Goal: Task Accomplishment & Management: Complete application form

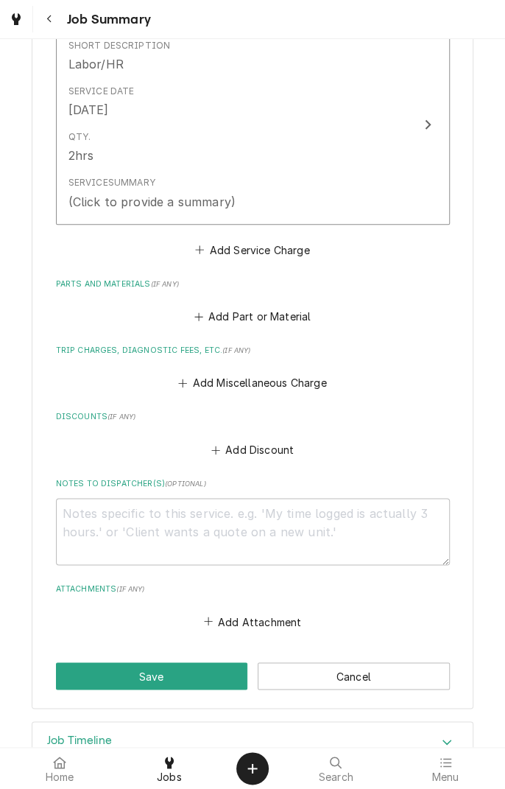
scroll to position [436, 0]
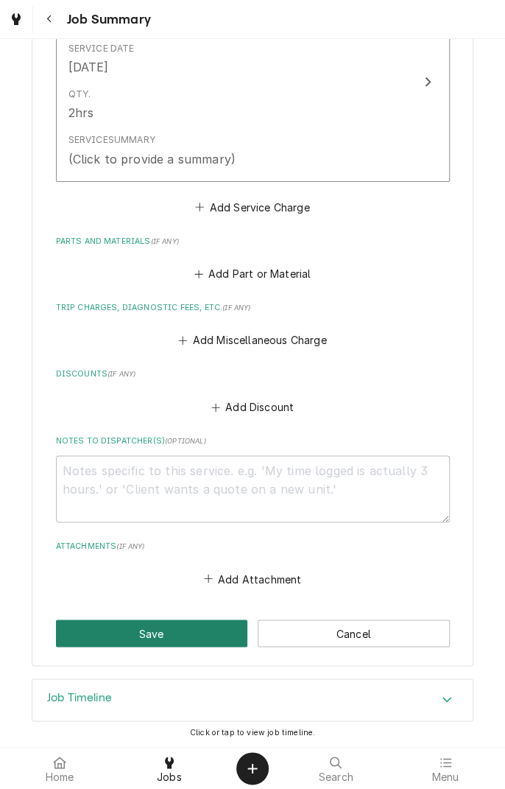
click at [168, 631] on button "Save" at bounding box center [152, 632] width 192 height 27
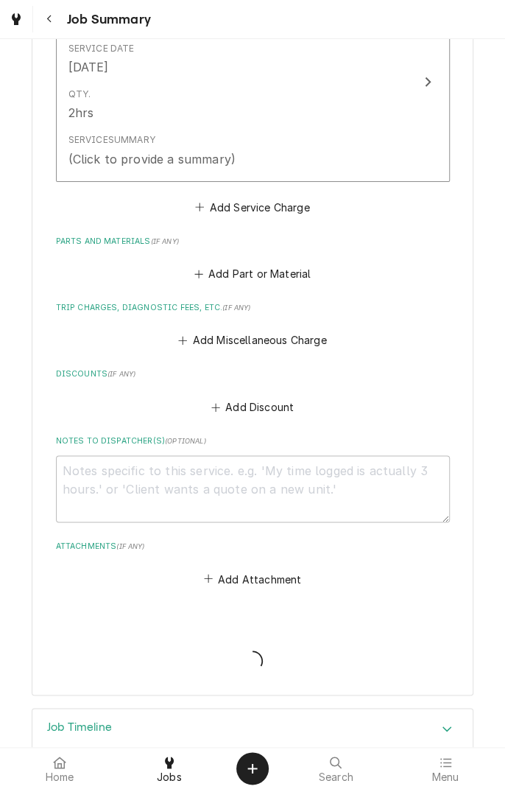
type textarea "x"
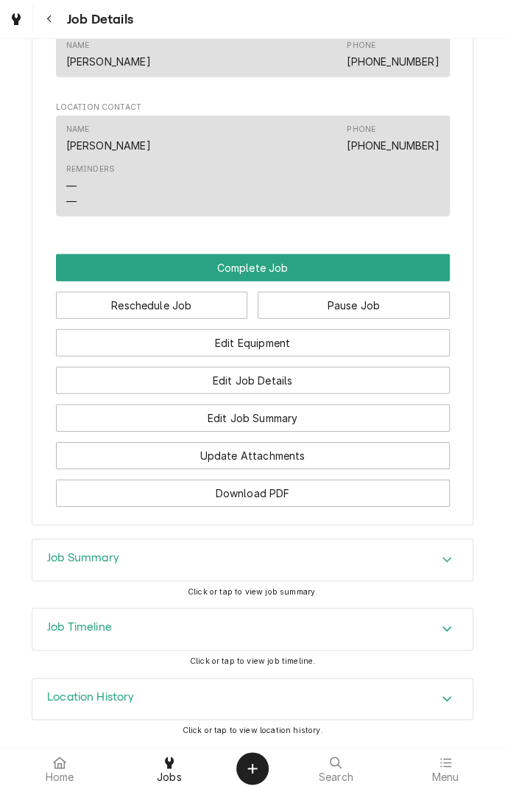
scroll to position [1174, 0]
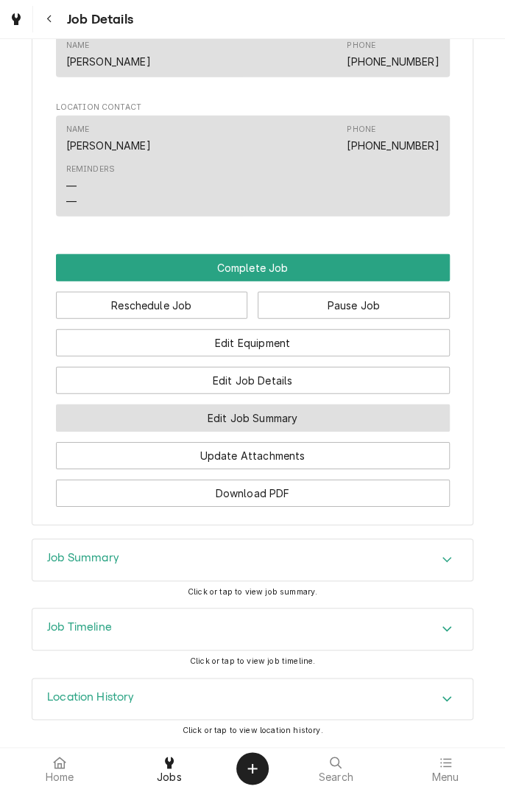
click at [333, 423] on button "Edit Job Summary" at bounding box center [253, 417] width 394 height 27
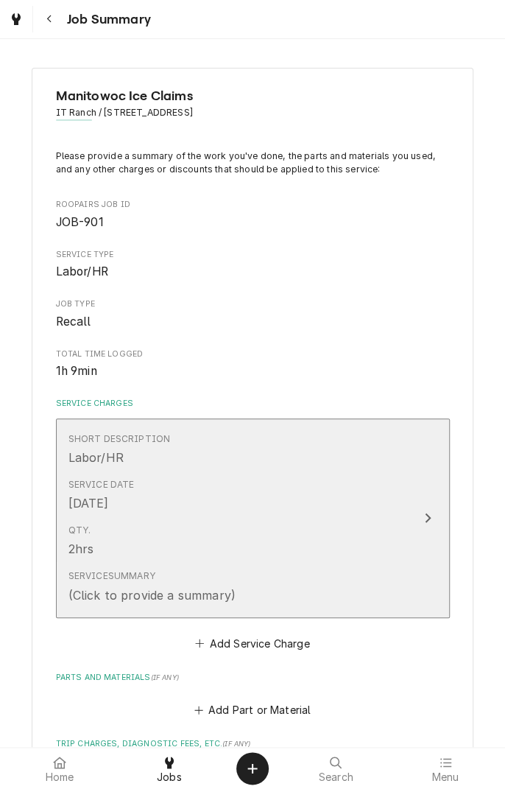
click at [429, 520] on icon "Update Line Item" at bounding box center [427, 518] width 7 height 12
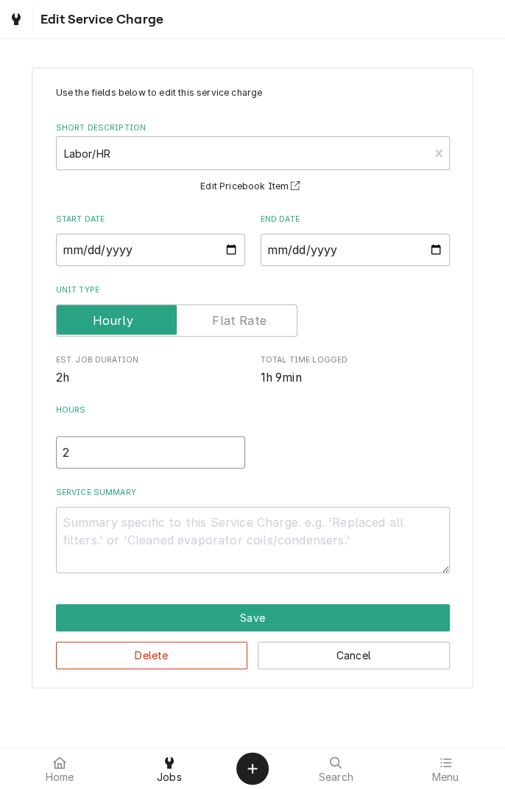
click at [104, 449] on input "2" at bounding box center [150, 452] width 189 height 32
type textarea "x"
type input "1"
type textarea "x"
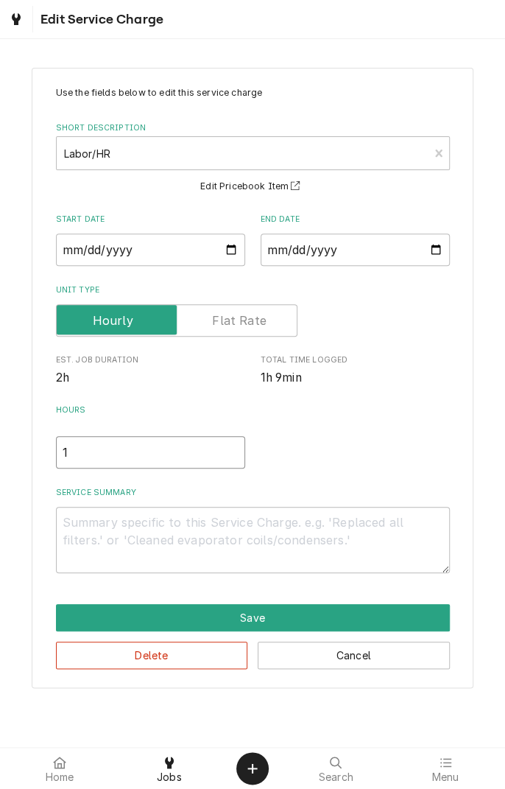
type input "1.5"
type textarea "x"
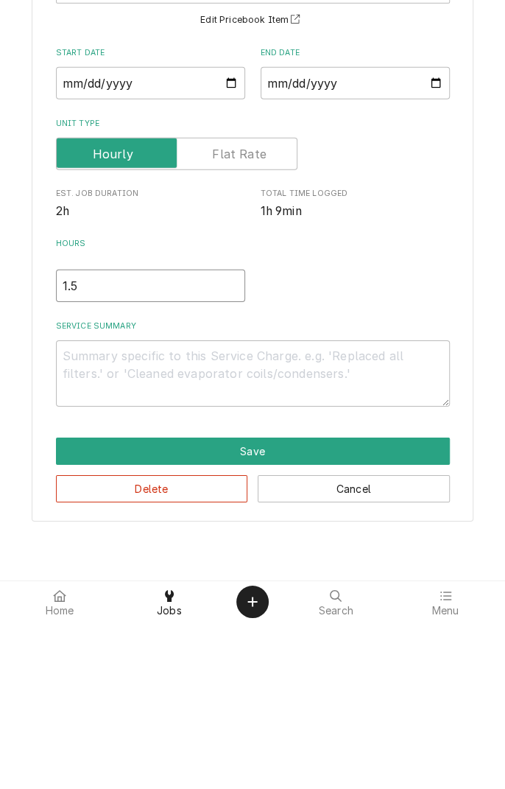
type input "1.5"
click at [294, 525] on textarea "Service Summary" at bounding box center [253, 540] width 394 height 66
type textarea "x"
type textarea "R"
type textarea "x"
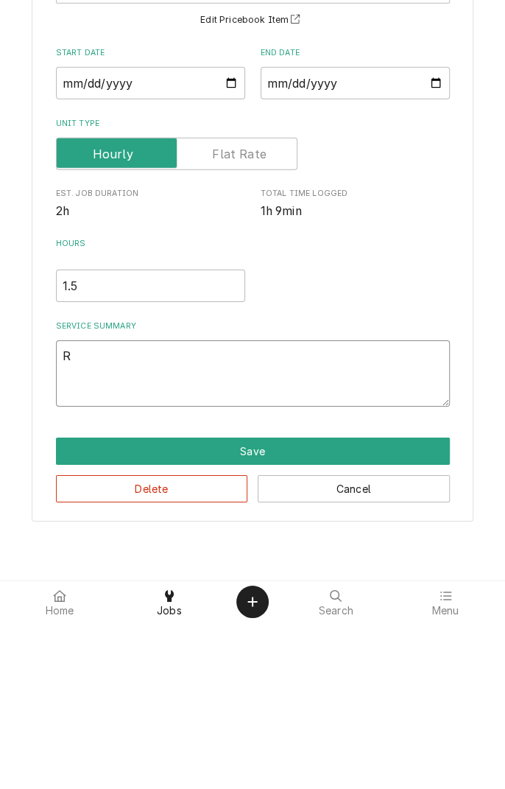
type textarea "Re"
type textarea "x"
type textarea "Rec"
type textarea "x"
type textarea "Received"
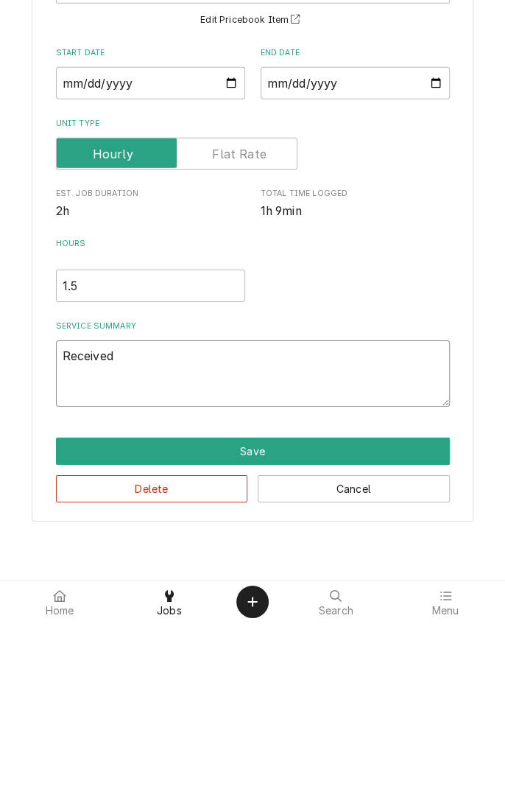
type textarea "x"
type textarea "Received a"
type textarea "x"
type textarea "Received an"
type textarea "x"
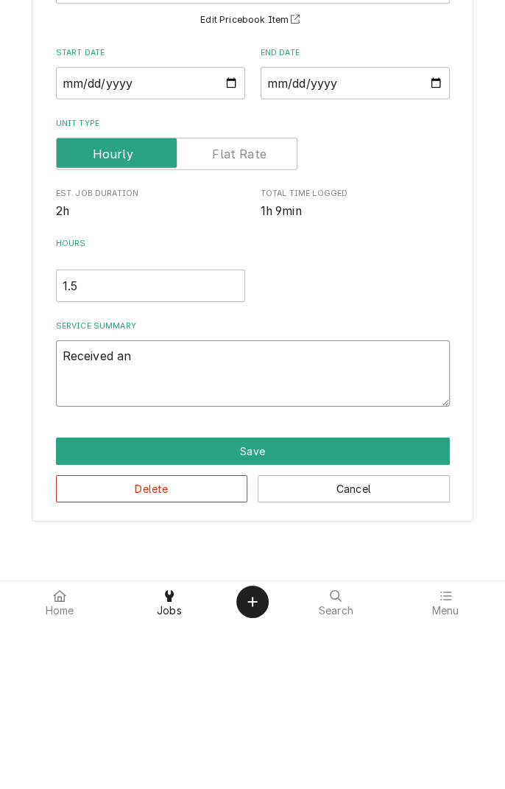
type textarea "Received and"
type textarea "x"
type textarea "Received and"
type textarea "x"
type textarea "Received and i"
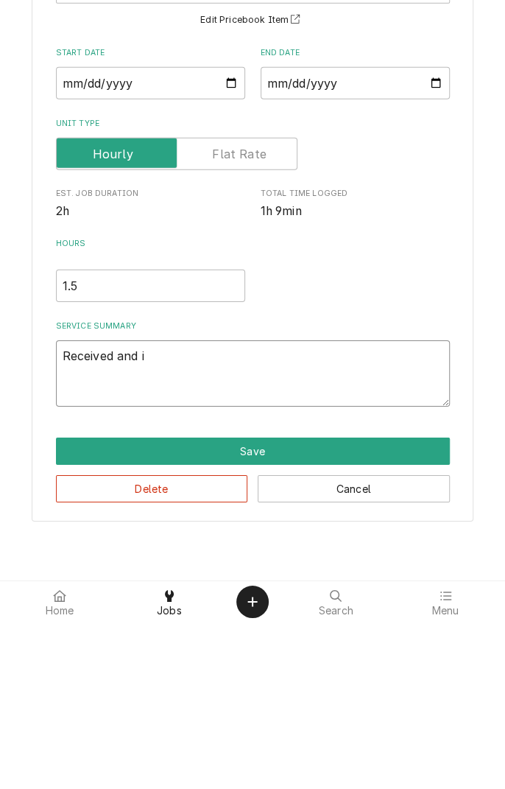
type textarea "x"
type textarea "Received and in"
type textarea "x"
type textarea "Received and ins"
type textarea "x"
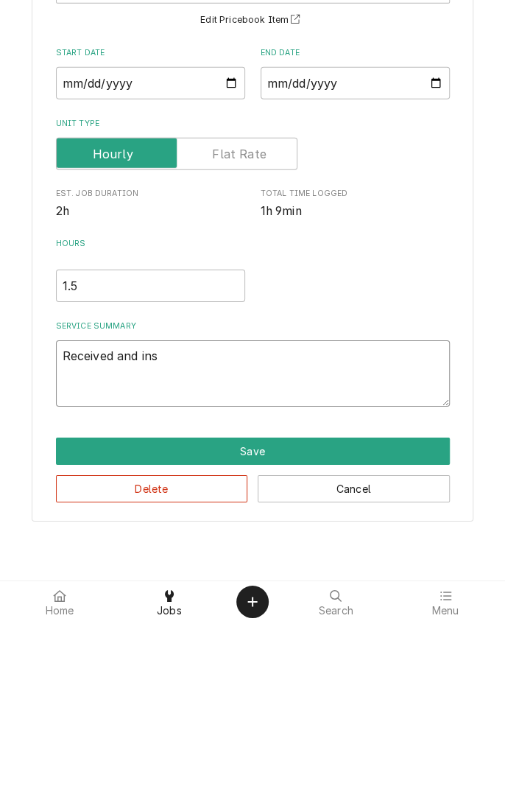
type textarea "Received and inst"
type textarea "x"
type textarea "Received and insta"
type textarea "x"
type textarea "Received and instal"
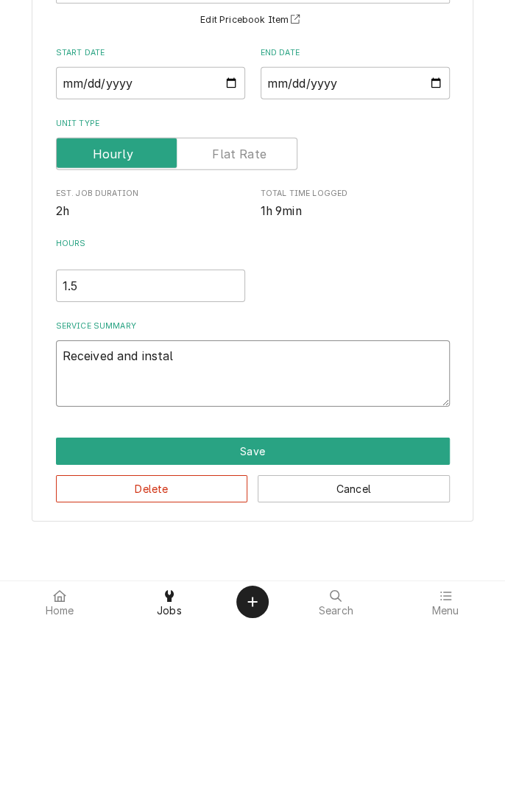
type textarea "x"
type textarea "Received and install"
type textarea "x"
type textarea "Received and install"
type textarea "x"
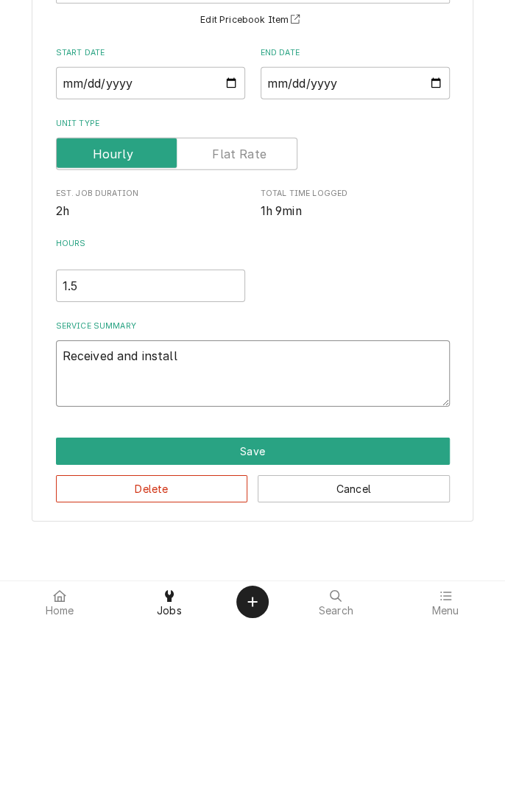
type textarea "Received and install c"
type textarea "x"
type textarea "Received and install cu"
type textarea "x"
type textarea "Received and install cur"
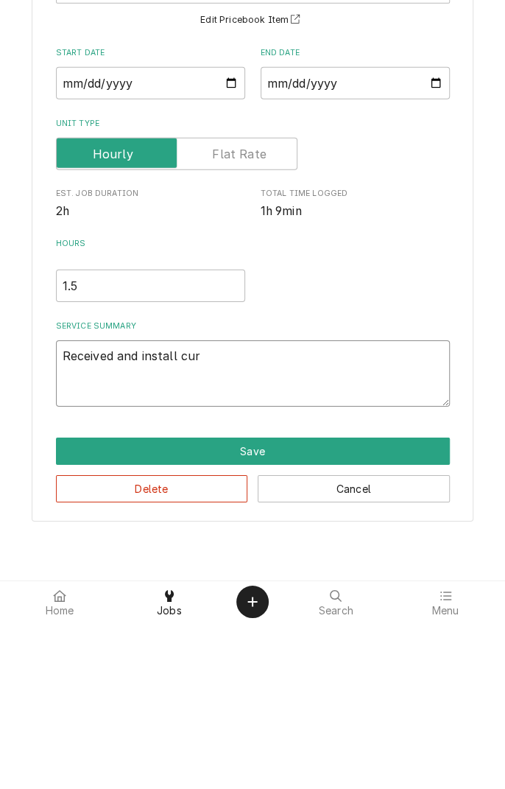
type textarea "x"
type textarea "Received and install curt"
type textarea "x"
type textarea "Received and install curta"
type textarea "x"
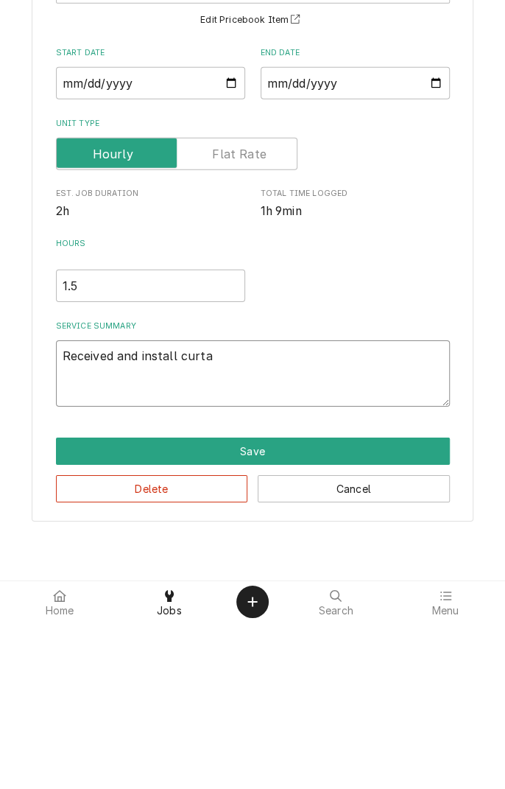
type textarea "Received and install curtain"
type textarea "x"
type textarea "Received and install curtain."
type textarea "x"
type textarea "Received and install curtain."
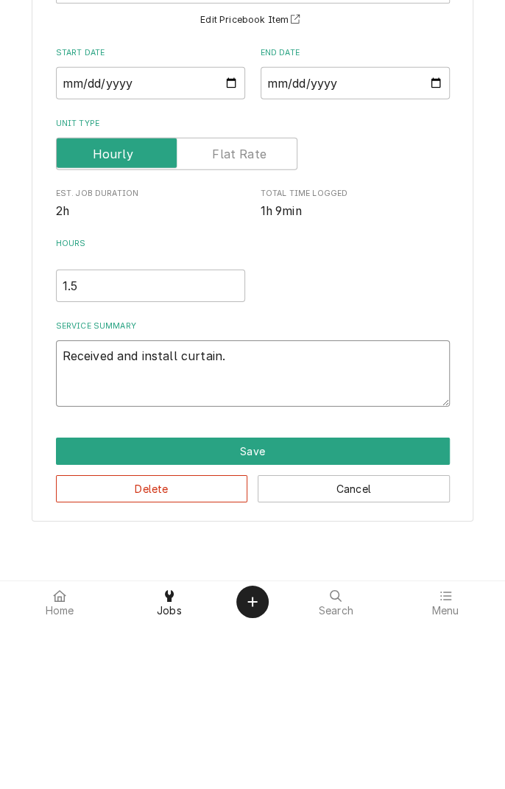
type textarea "x"
type textarea "Received and install curtain. T"
type textarea "x"
type textarea "Received and install curtain. Te"
type textarea "x"
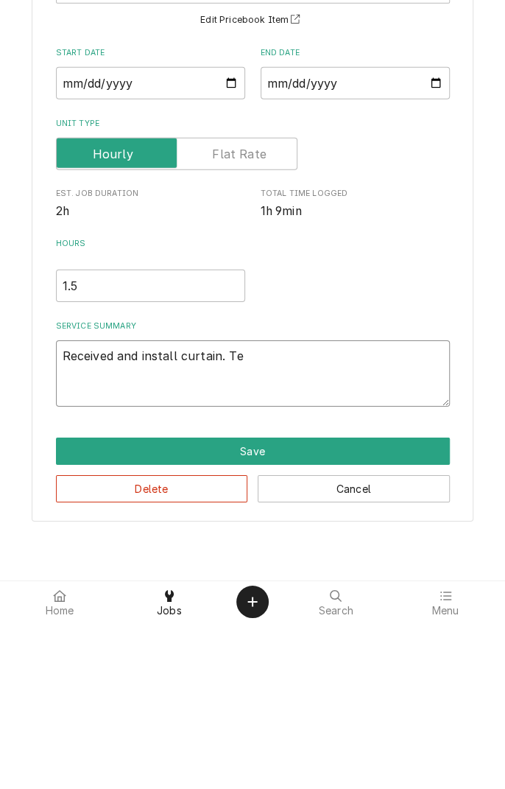
type textarea "Received and install curtain. Tes"
type textarea "x"
type textarea "Received and install curtain. Test"
type textarea "x"
type textarea "Received and install curtain. Teste"
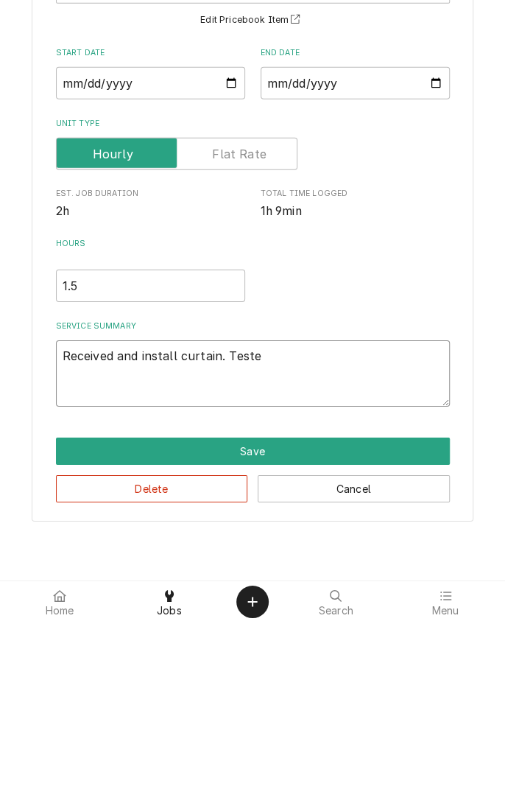
type textarea "x"
type textarea "Received and install curtain. Tested"
type textarea "x"
type textarea "Received and install curtain. Tested"
type textarea "x"
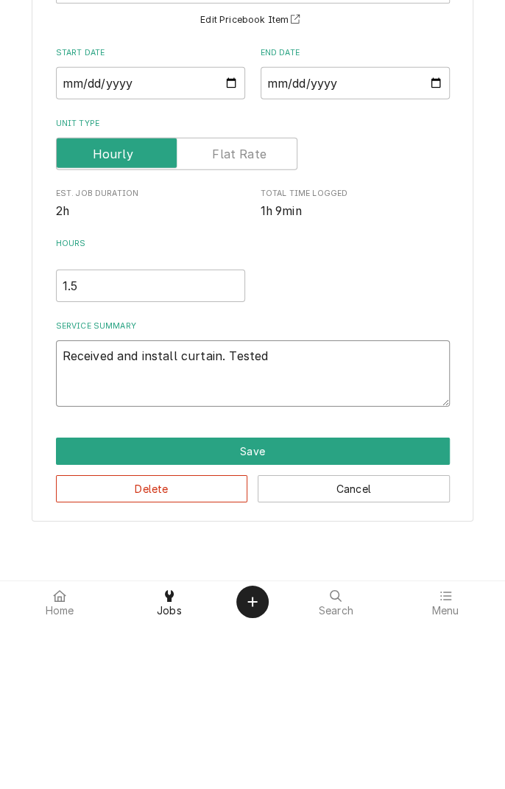
type textarea "Received and install curtain. Tested i"
type textarea "x"
type textarea "Received and install curtain. Tested ic"
type textarea "x"
type textarea "Received and install curtain. Tested ice"
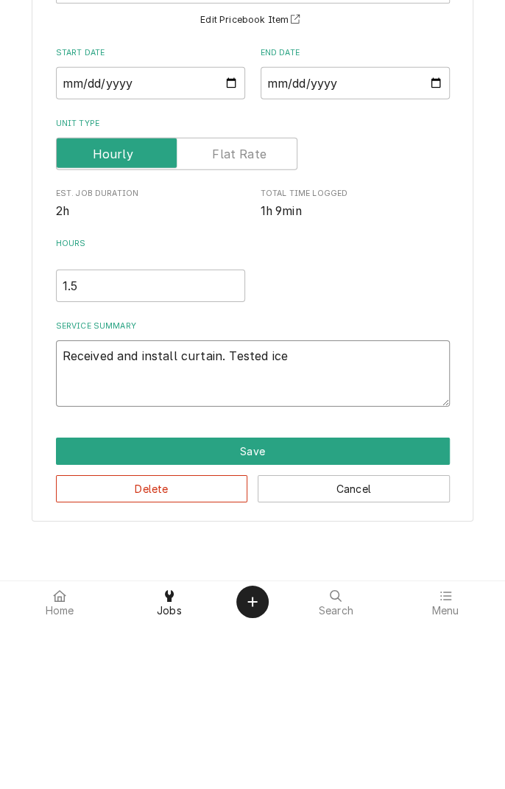
type textarea "x"
type textarea "Received and install curtain. Tested ice"
type textarea "x"
type textarea "Received and install curtain. Tested ice m"
type textarea "x"
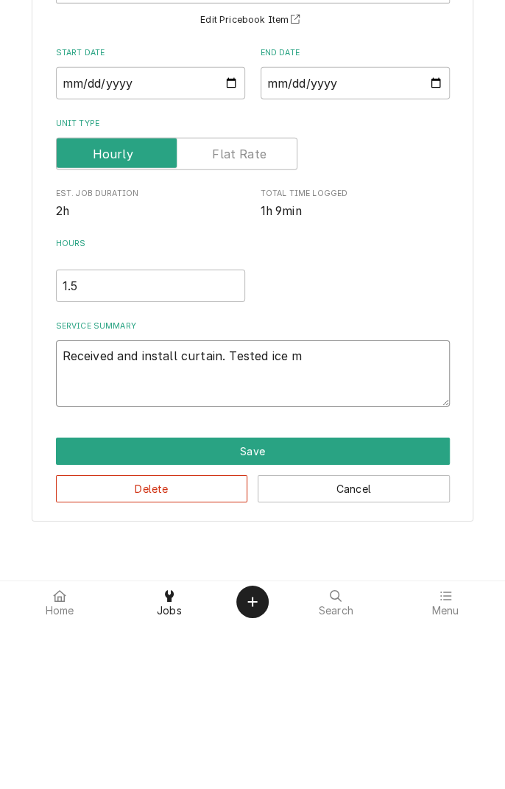
type textarea "Received and install curtain. Tested ice ma"
type textarea "x"
type textarea "Received and install curtain. Tested ice mac"
type textarea "x"
type textarea "Received and install curtain. Tested ice mach"
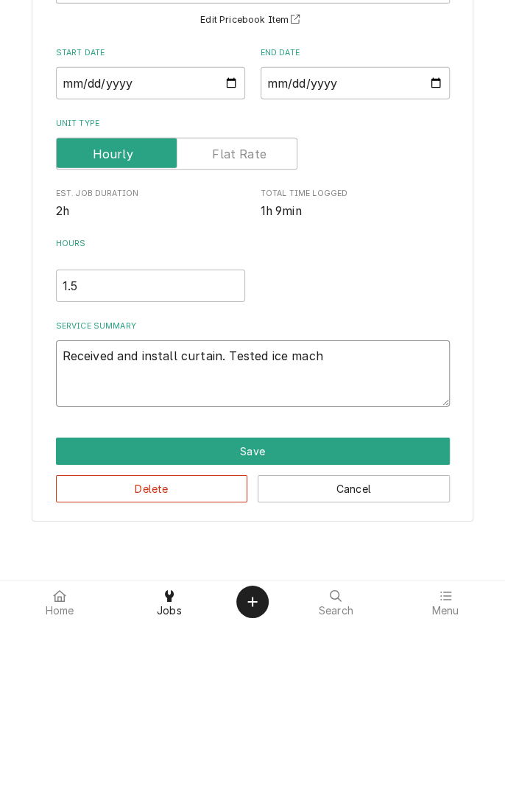
type textarea "x"
type textarea "Received and install curtain. Tested ice machi"
type textarea "x"
type textarea "Received and install curtain. Tested ice machin"
type textarea "x"
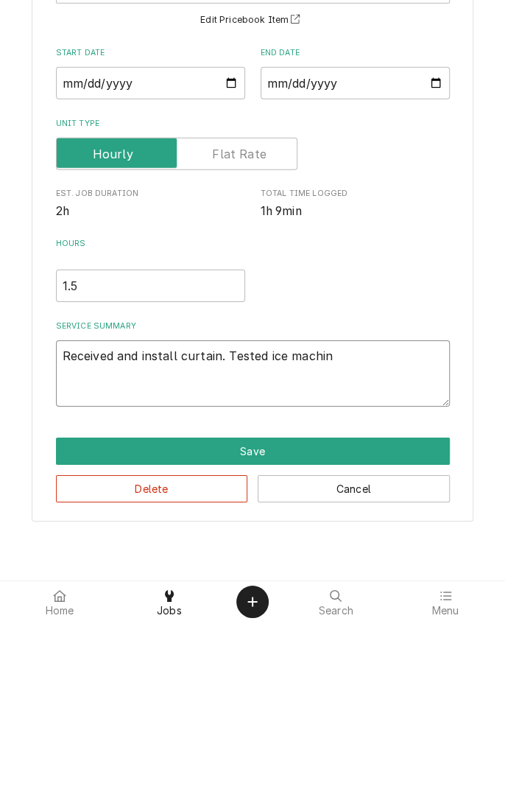
type textarea "Received and install curtain. Tested ice machine"
type textarea "x"
type textarea "Received and install curtain. Tested ice machine."
type textarea "x"
type textarea "Received and install curtain. Tested ice machine."
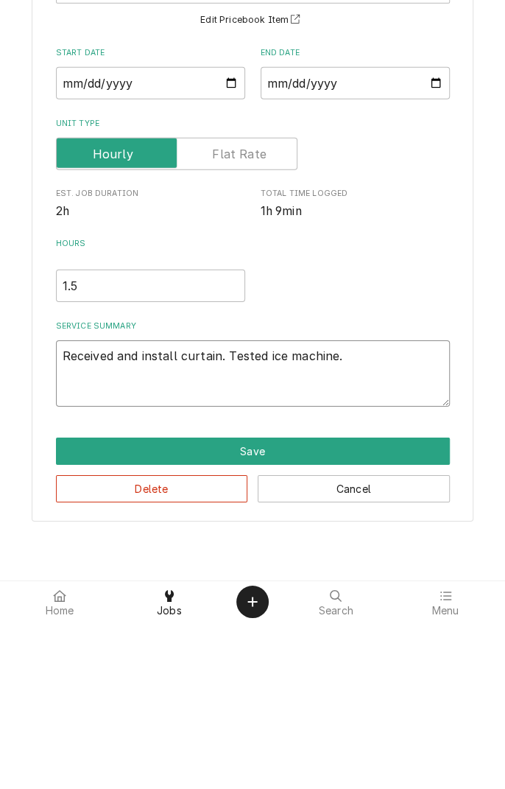
type textarea "x"
type textarea "Received and install curtain. Tested ice machine. S"
type textarea "x"
type textarea "Received and install curtain. Tested ice machine. Se"
type textarea "x"
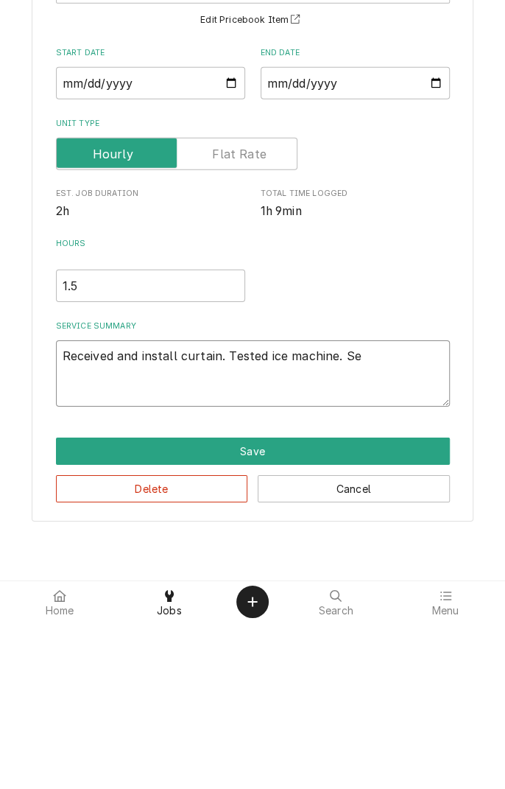
type textarea "Received and install curtain. Tested ice machine. Set"
type textarea "x"
type textarea "Received and install curtain. Tested ice machine. Set"
type textarea "x"
type textarea "Received and install curtain. Tested ice machine. Set i"
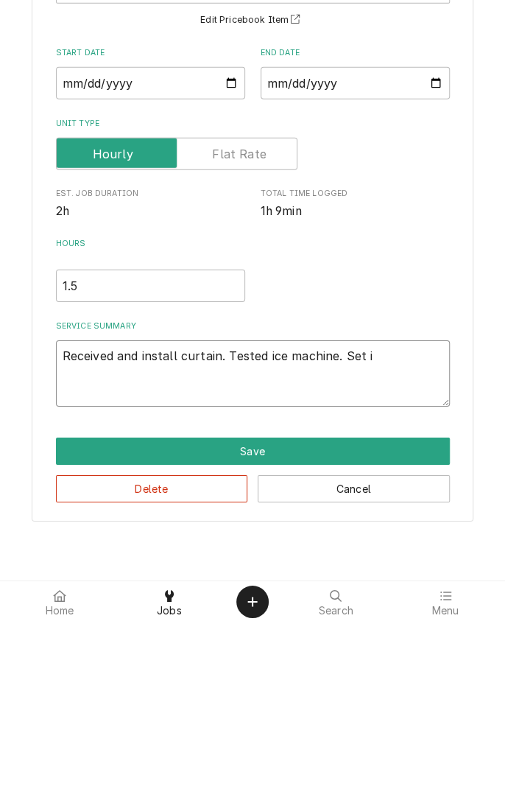
type textarea "x"
type textarea "Received and install curtain. Tested ice machine. Set ic"
type textarea "x"
type textarea "Received and install curtain. Tested ice machine. Set ice"
type textarea "x"
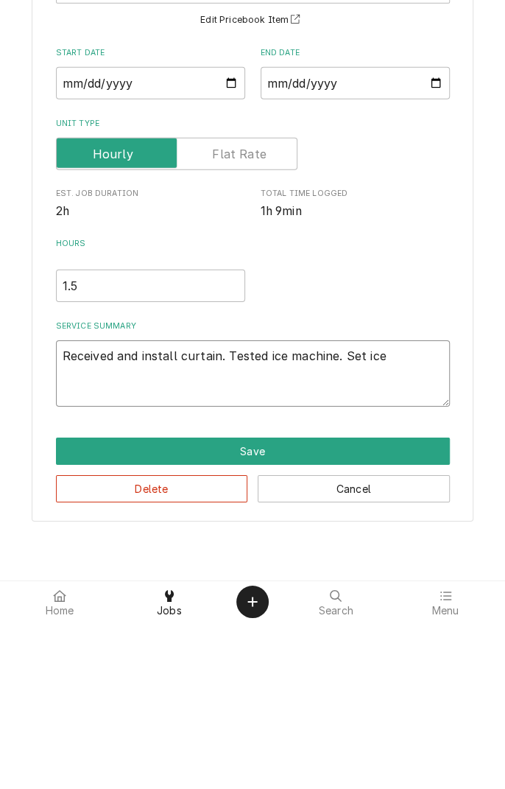
type textarea "Received and install curtain. Tested ice machine. Set ice"
type textarea "x"
type textarea "Received and install curtain. Tested ice machine. Set ice t"
type textarea "x"
type textarea "Received and install curtain. Tested ice machine. Set ice th"
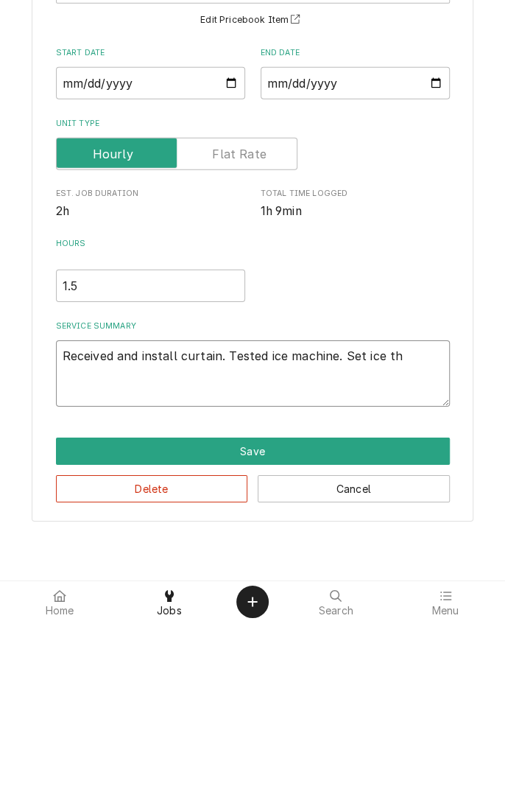
type textarea "x"
type textarea "Received and install curtain. Tested ice machine. Set ice thi"
type textarea "x"
type textarea "Received and install curtain. Tested ice machine. Set ice thic"
type textarea "x"
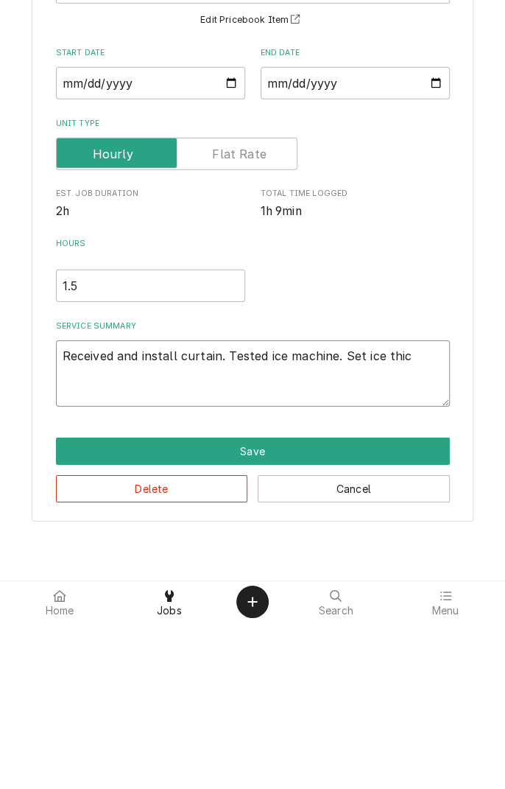
type textarea "Received and install curtain. Tested ice machine. Set ice thick"
type textarea "x"
type textarea "Received and install curtain. Tested ice machine. Set ice thickn"
type textarea "x"
type textarea "Received and install curtain. Tested ice machine. Set ice thickne"
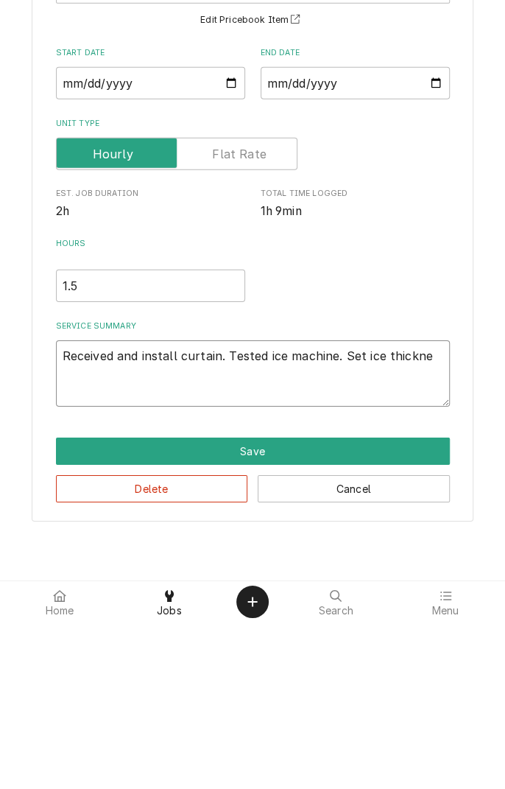
type textarea "x"
type textarea "Received and install curtain. Tested ice machine. Set ice thicknes"
type textarea "x"
type textarea "Received and install curtain. Tested ice machine. Set ice thickness"
type textarea "x"
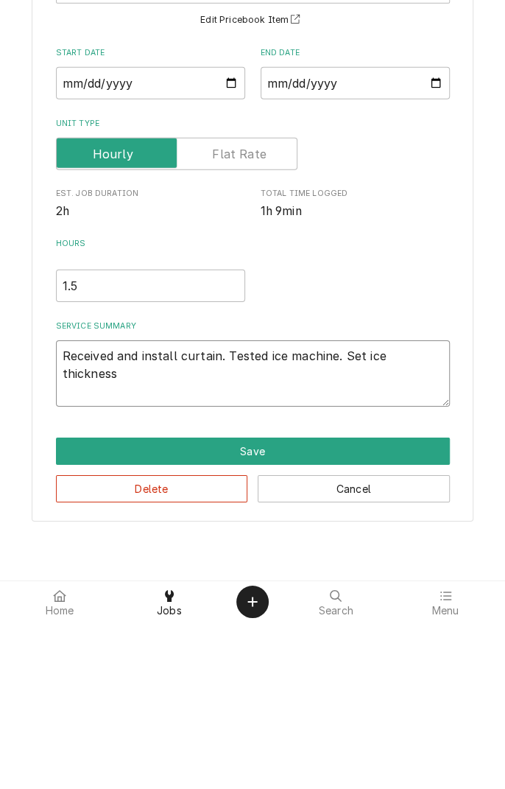
type textarea "Received and install curtain. Tested ice machine. Set ice thickness."
type textarea "x"
type textarea "Received and install curtain. Tested ice machine. Set ice thickness."
type textarea "x"
type textarea "Received and install curtain. Tested ice machine. Set ice thickness. O"
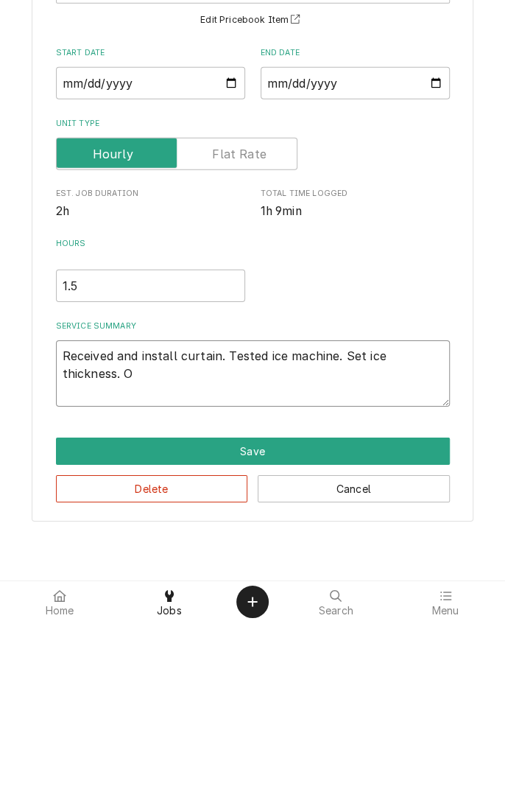
type textarea "x"
type textarea "Received and install curtain. Tested ice machine. Set ice thickness. Ob"
type textarea "x"
type textarea "Received and install curtain. Tested ice machine. Set ice thickness. Obs"
type textarea "x"
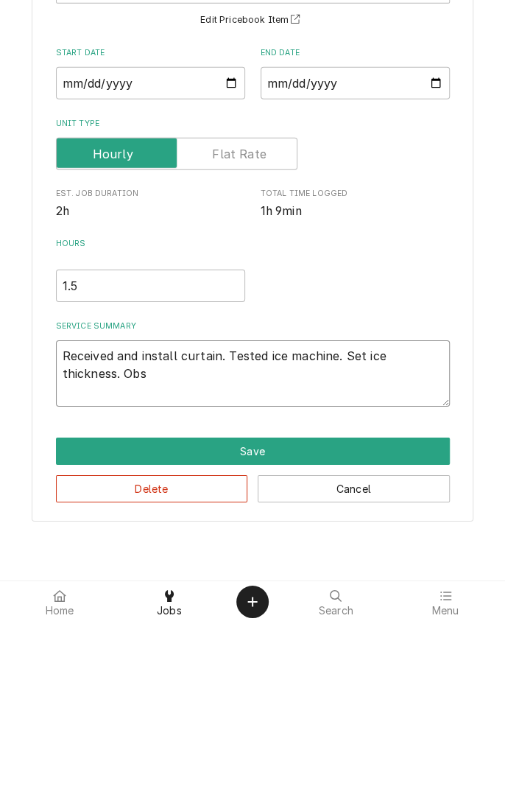
type textarea "Received and install curtain. Tested ice machine. Set ice thickness. Obse"
type textarea "x"
type textarea "Received and install curtain. Tested ice machine. Set ice thickness. Obser"
type textarea "x"
type textarea "Received and install curtain. Tested ice machine. Set ice thickness. Observ"
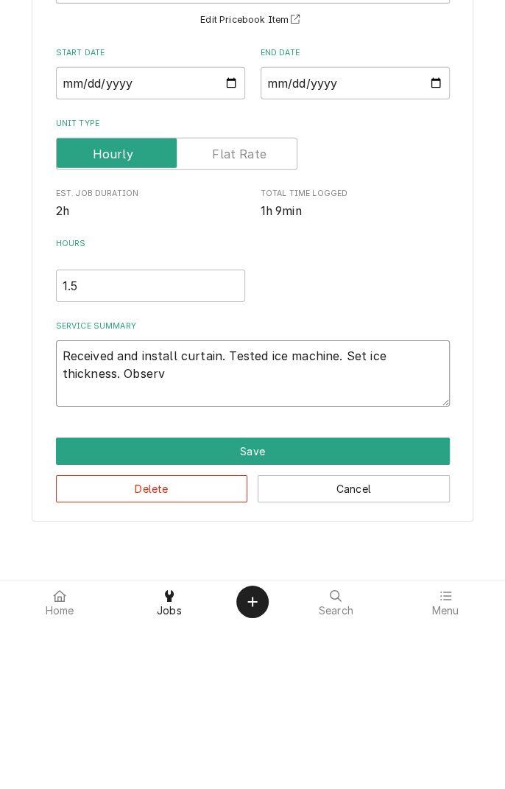
type textarea "x"
type textarea "Received and install curtain. Tested ice machine. Set ice thickness. Observe"
type textarea "x"
type textarea "Received and install curtain. Tested ice machine. Set ice thickness. Observed"
type textarea "x"
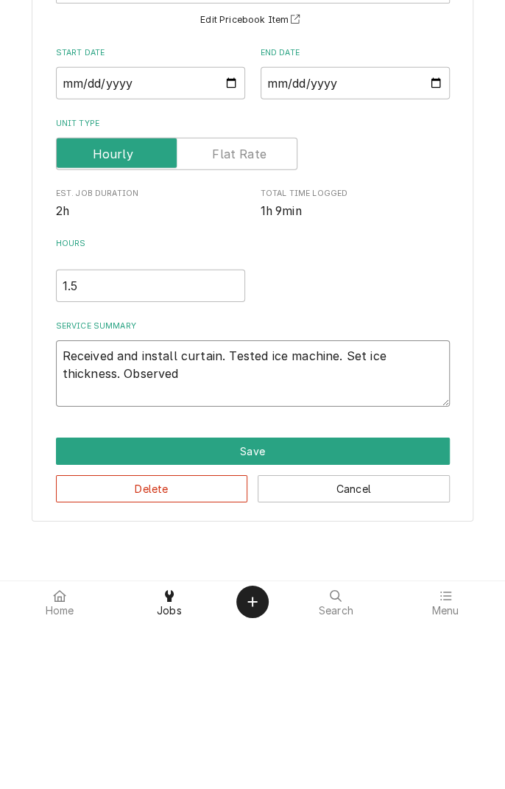
type textarea "Received and install curtain. Tested ice machine. Set ice thickness. Observed"
type textarea "x"
type textarea "Received and install curtain. Tested ice machine. Set ice thickness. Observed i"
type textarea "x"
type textarea "Received and install curtain. Tested ice machine. Set ice thickness. Observed ic"
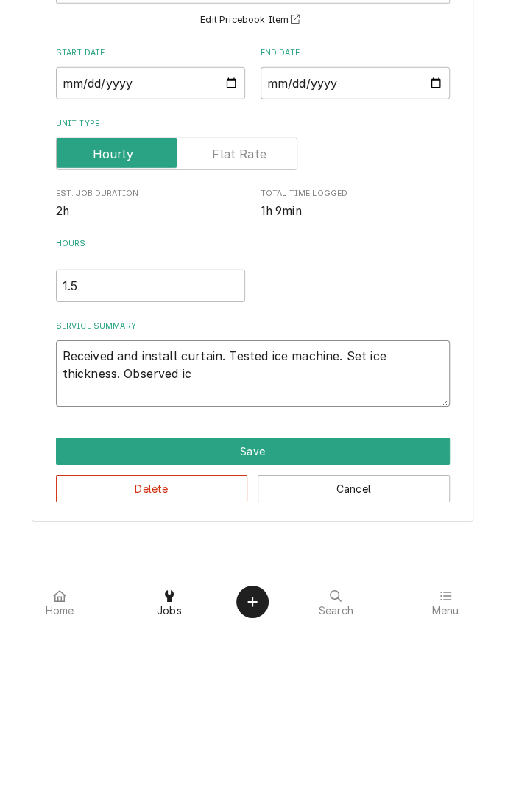
type textarea "x"
type textarea "Received and install curtain. Tested ice machine. Set ice thickness. Observed i…"
type textarea "x"
type textarea "Received and install curtain. Tested ice machine. Set ice thickness. Observed i…"
type textarea "x"
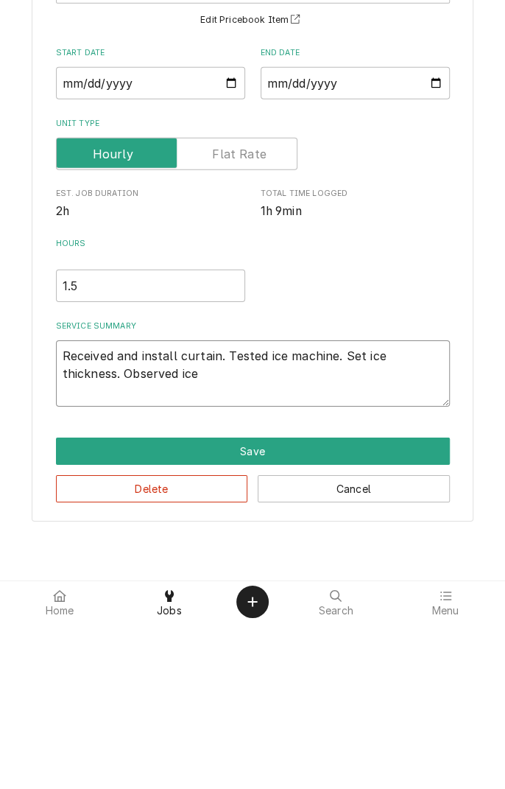
type textarea "Received and install curtain. Tested ice machine. Set ice thickness. Observed i…"
type textarea "x"
type textarea "Received and install curtain. Tested ice machine. Set ice thickness. Observed i…"
type textarea "x"
type textarea "Received and install curtain. Tested ice machine. Set ice thickness. Observed i…"
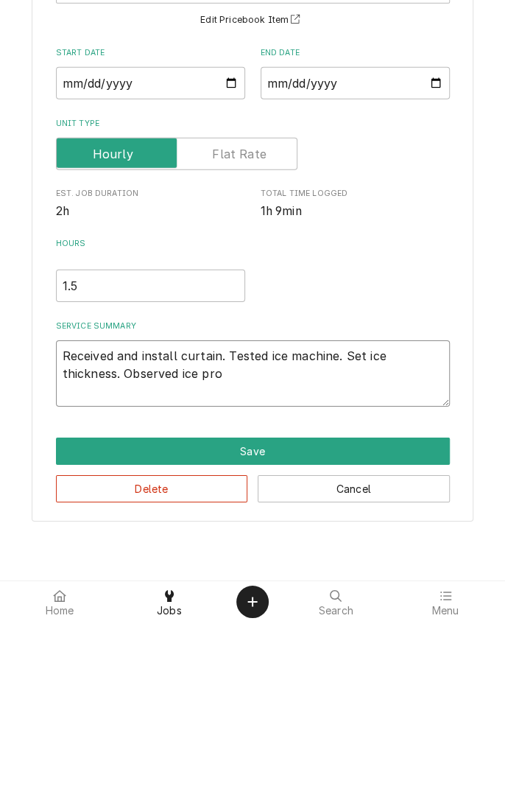
type textarea "x"
type textarea "Received and install curtain. Tested ice machine. Set ice thickness. Observed i…"
type textarea "x"
type textarea "Received and install curtain. Tested ice machine. Set ice thickness. Observed i…"
type textarea "x"
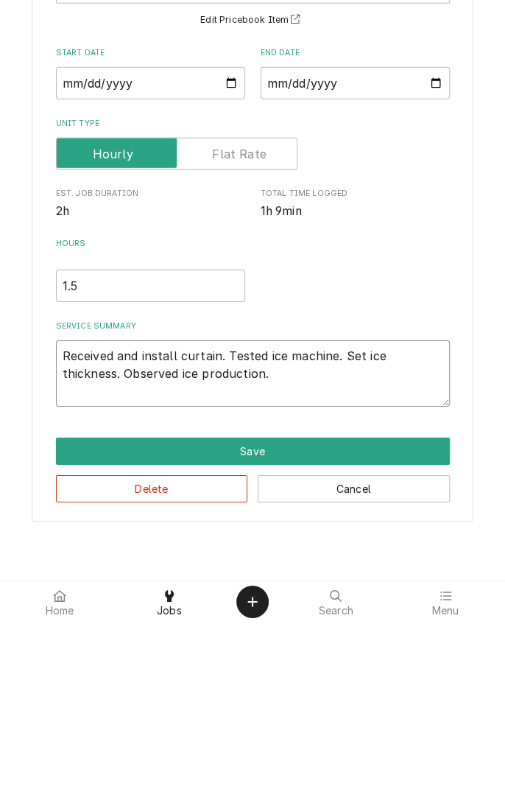
type textarea "Received and install curtain. Tested ice machine. Set ice thickness. Observed i…"
type textarea "x"
type textarea "Received and install curtain. Tested ice machine. Set ice thickness. Observed i…"
type textarea "x"
type textarea "Received and install curtain. Tested ice machine. Set ice thickness. Observed i…"
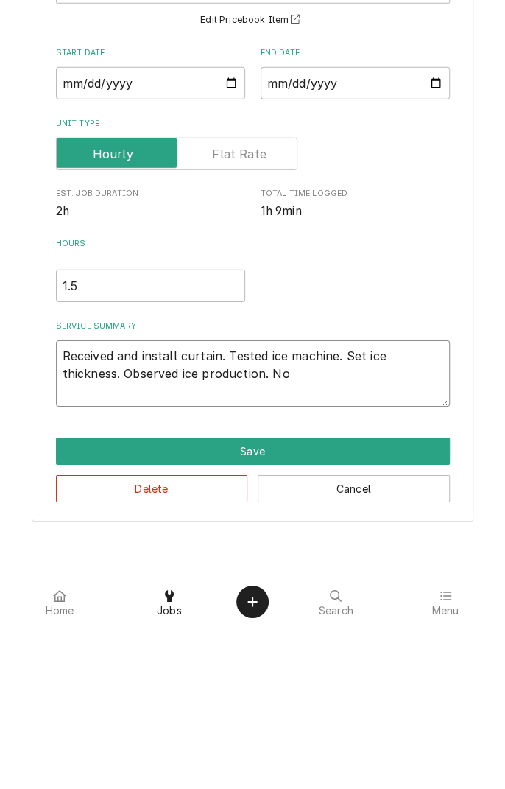
type textarea "x"
type textarea "Received and install curtain. Tested ice machine. Set ice thickness. Observed i…"
type textarea "x"
type textarea "Received and install curtain. Tested ice machine. Set ice thickness. Observed i…"
type textarea "x"
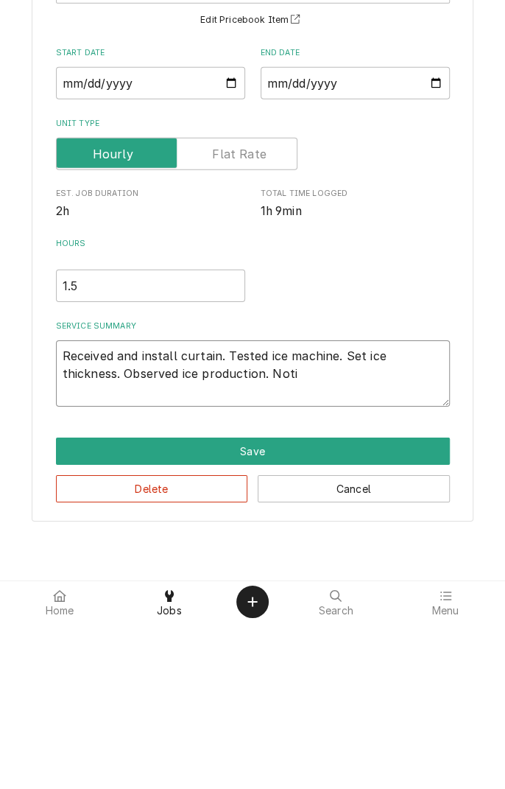
type textarea "Received and install curtain. Tested ice machine. Set ice thickness. Observed i…"
type textarea "x"
type textarea "Received and install curtain. Tested ice machine. Set ice thickness. Observed i…"
type textarea "x"
type textarea "Received and install curtain. Tested ice machine. Set ice thickness. Observed i…"
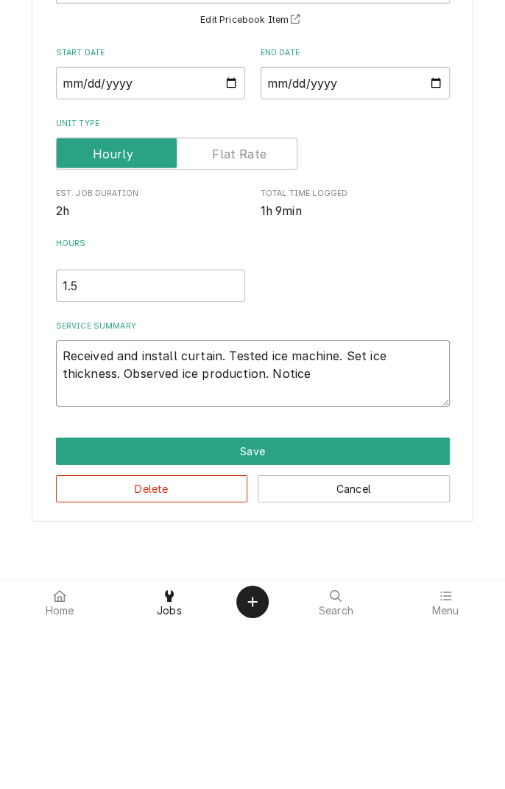
type textarea "x"
type textarea "Received and install curtain. Tested ice machine. Set ice thickness. Observed i…"
type textarea "x"
type textarea "Received and install curtain. Tested ice machine. Set ice thickness. Observed i…"
type textarea "x"
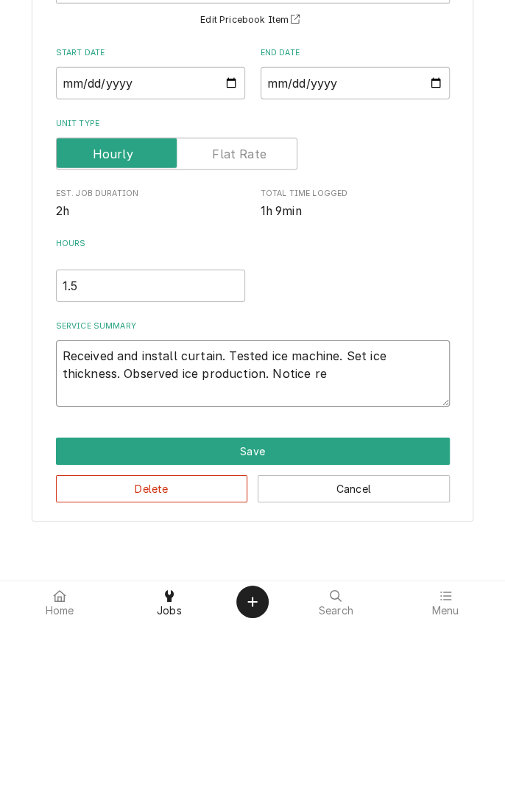
type textarea "Received and install curtain. Tested ice machine. Set ice thickness. Observed i…"
type textarea "x"
type textarea "Received and install curtain. Tested ice machine. Set ice thickness. Observed i…"
type textarea "x"
type textarea "Received and install curtain. Tested ice machine. Set ice thickness. Observed i…"
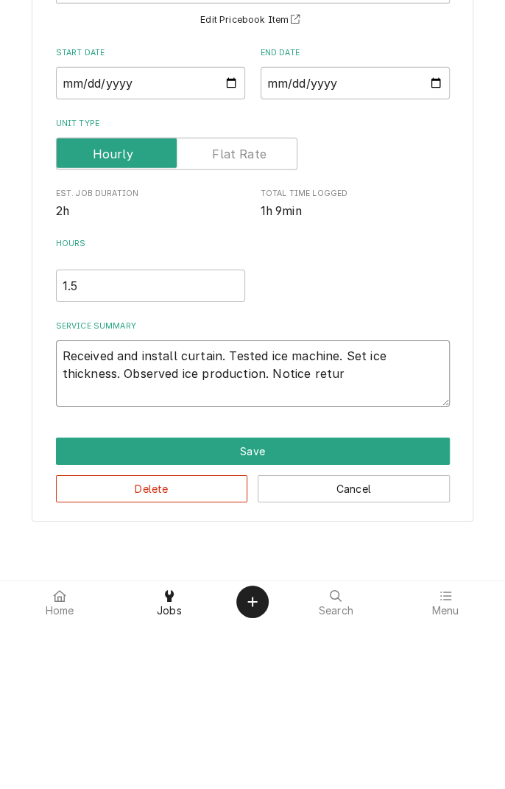
type textarea "x"
type textarea "Received and install curtain. Tested ice machine. Set ice thickness. Observed i…"
type textarea "x"
type textarea "Received and install curtain. Tested ice machine. Set ice thickness. Observed i…"
click at [358, 549] on textarea "Received and install curtain. Tested ice machine. Set ice thickness. Observed i…" at bounding box center [253, 540] width 394 height 66
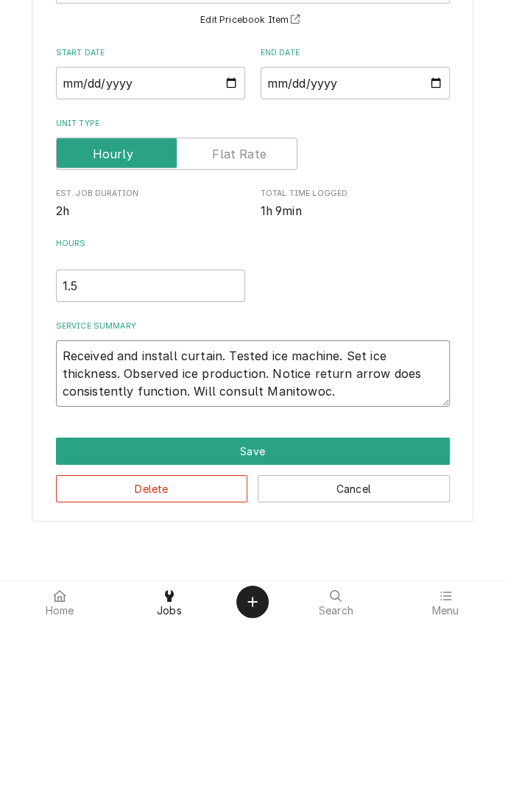
click at [348, 537] on textarea "Received and install curtain. Tested ice machine. Set ice thickness. Observed i…" at bounding box center [253, 540] width 394 height 66
click at [342, 561] on textarea "Received and install curtain. Tested ice machine. Set ice thickness. Observed i…" at bounding box center [253, 540] width 394 height 66
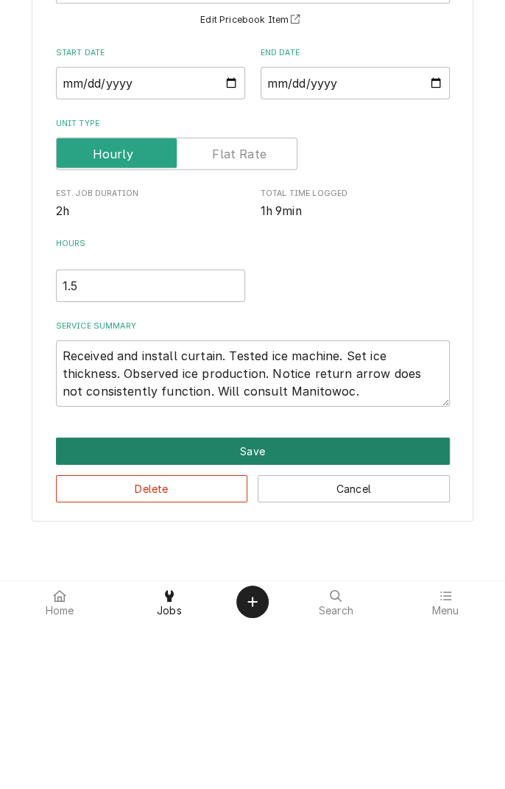
click at [258, 625] on button "Save" at bounding box center [253, 617] width 394 height 27
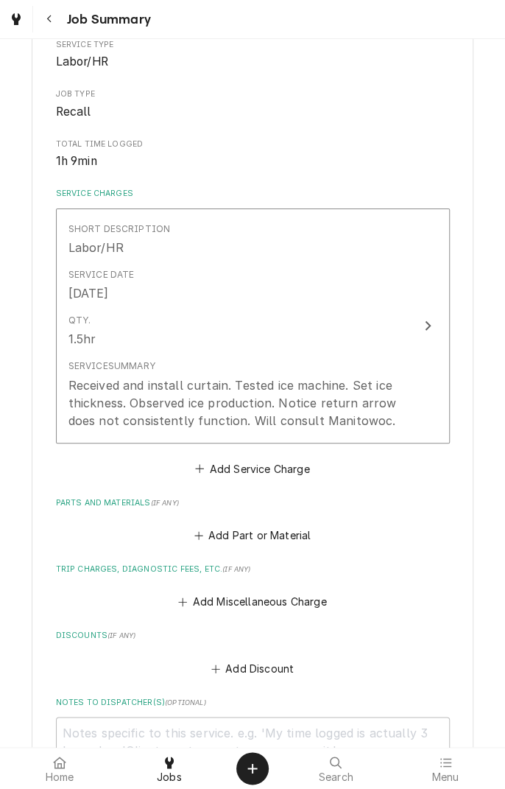
scroll to position [212, 0]
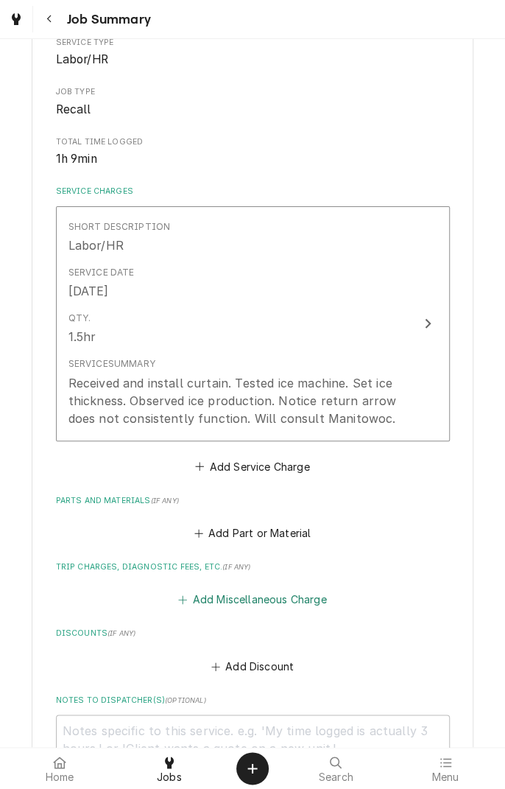
click at [275, 593] on button "Add Miscellaneous Charge" at bounding box center [252, 599] width 153 height 21
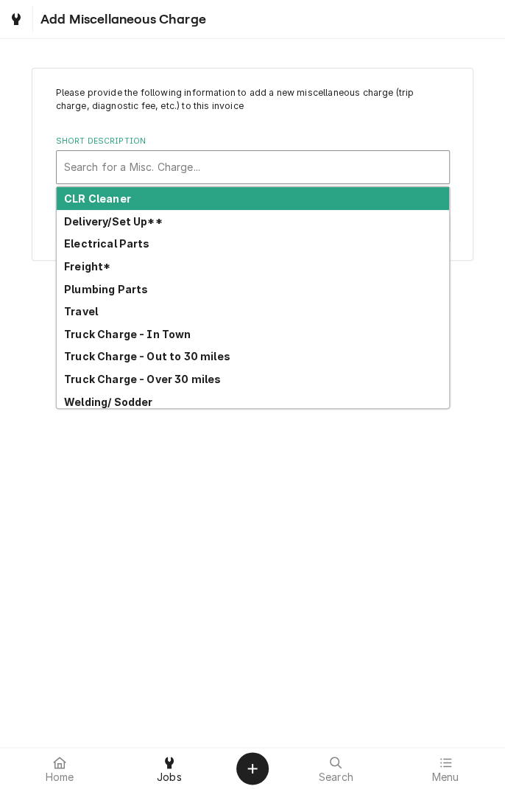
click at [189, 385] on div "Truck Charge - Over 30 miles" at bounding box center [253, 378] width 392 height 23
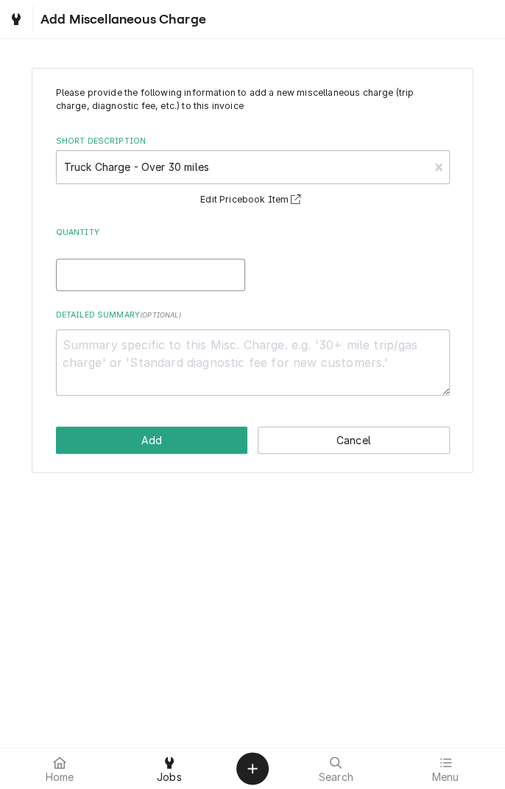
click at [205, 275] on input "Quantity" at bounding box center [150, 274] width 189 height 32
click at [317, 348] on textarea "Detailed Summary ( optional )" at bounding box center [253, 362] width 394 height 66
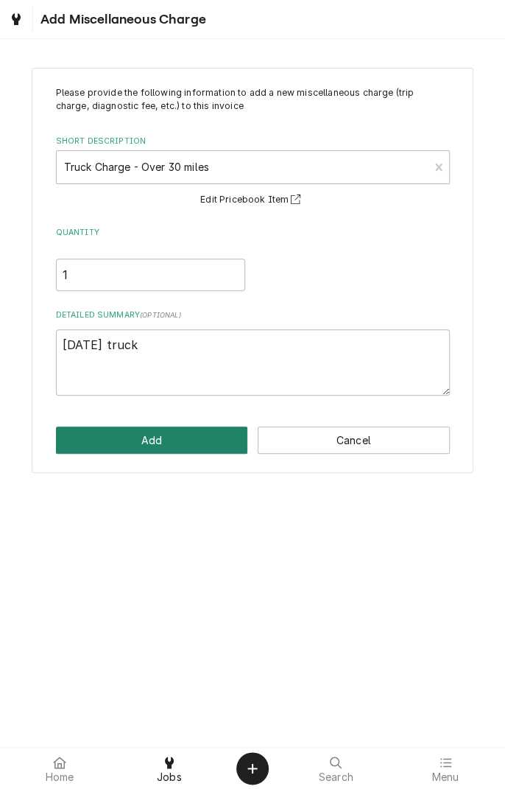
click at [185, 439] on button "Add" at bounding box center [152, 439] width 192 height 27
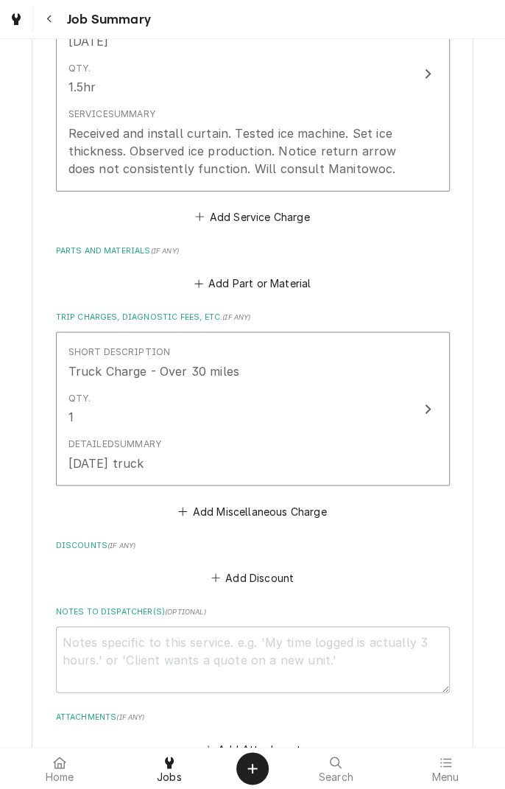
scroll to position [467, 0]
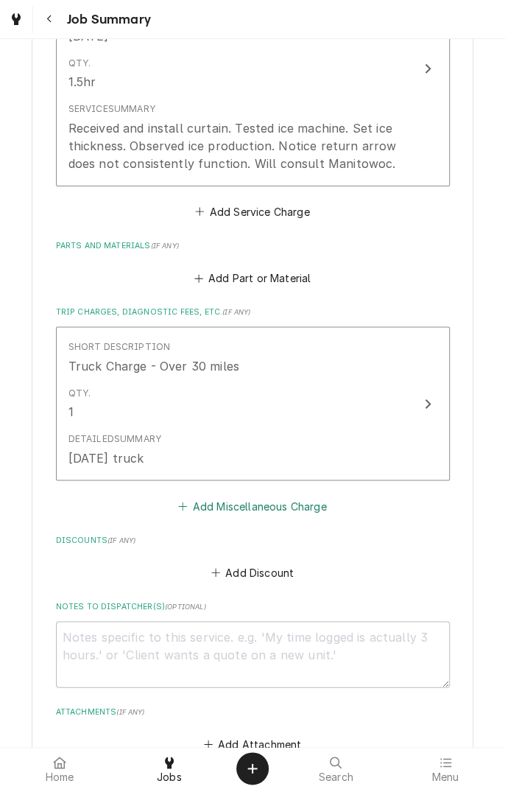
click at [278, 510] on button "Add Miscellaneous Charge" at bounding box center [252, 506] width 153 height 21
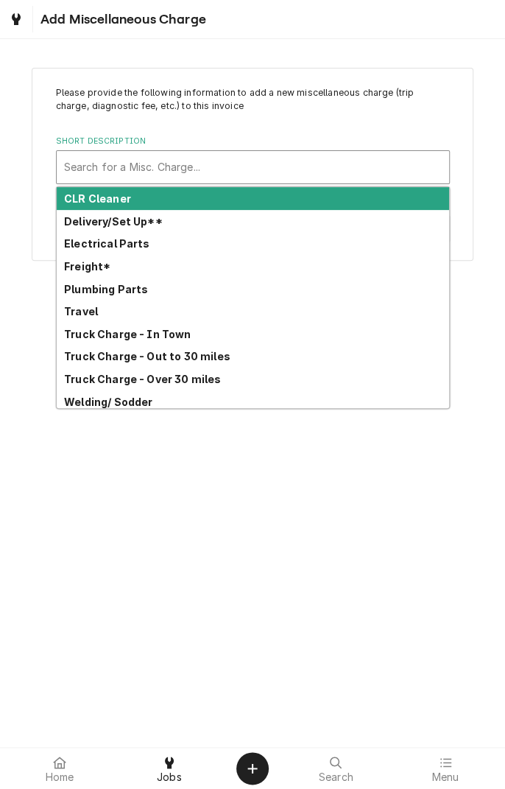
click at [94, 315] on strong "Travel" at bounding box center [81, 311] width 34 height 13
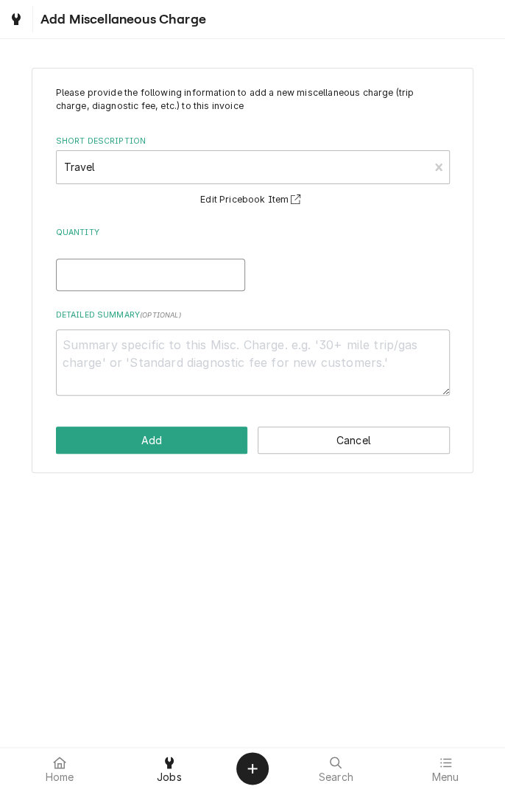
click at [195, 275] on input "Quantity" at bounding box center [150, 274] width 189 height 32
click at [278, 350] on textarea "Detailed Summary ( optional )" at bounding box center [253, 362] width 394 height 66
click at [183, 444] on button "Add" at bounding box center [152, 439] width 192 height 27
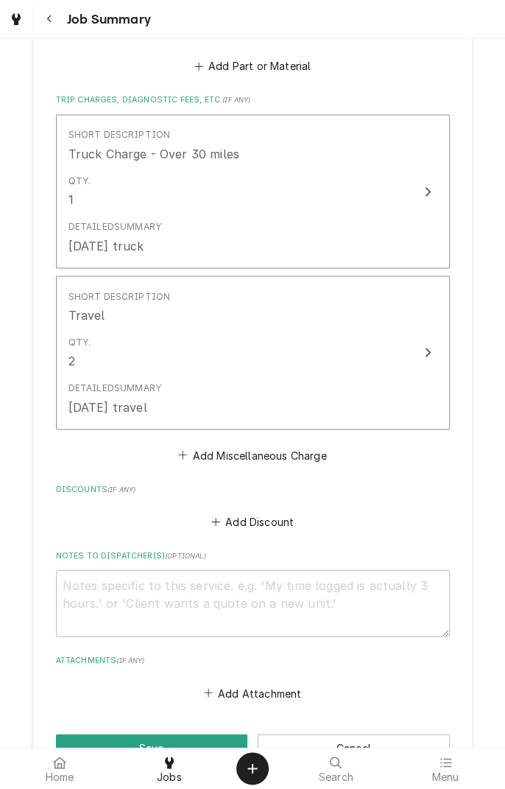
scroll to position [793, 0]
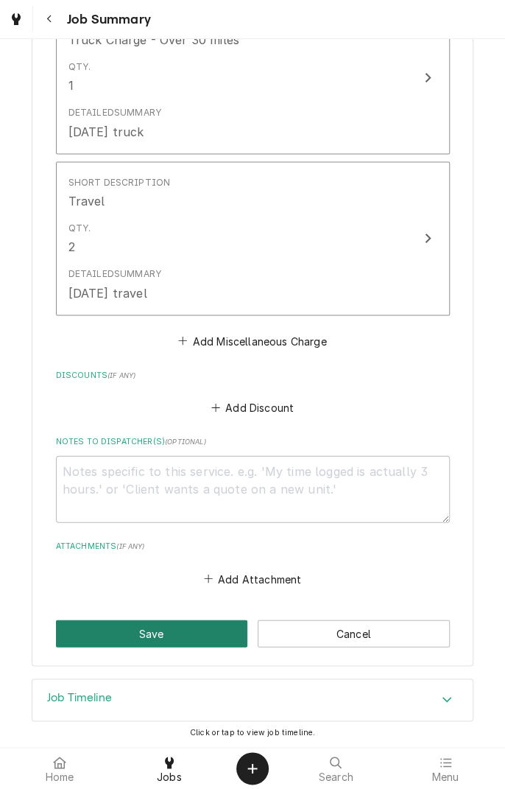
click at [161, 627] on button "Save" at bounding box center [152, 632] width 192 height 27
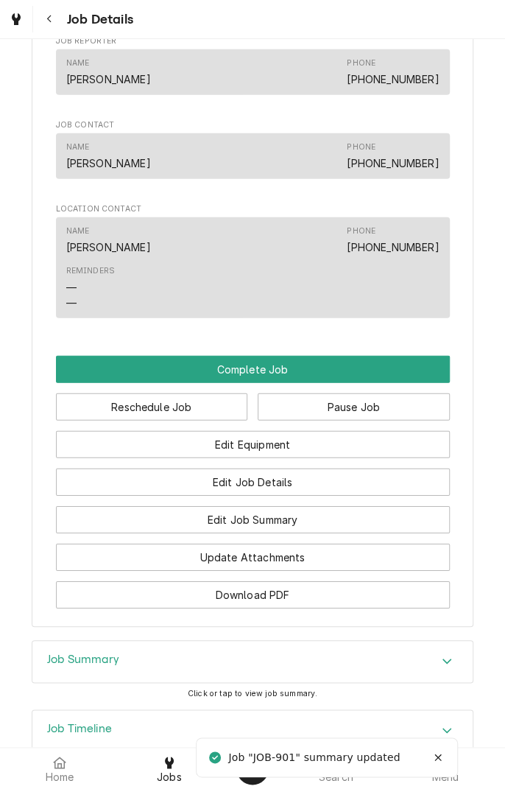
scroll to position [1221, 0]
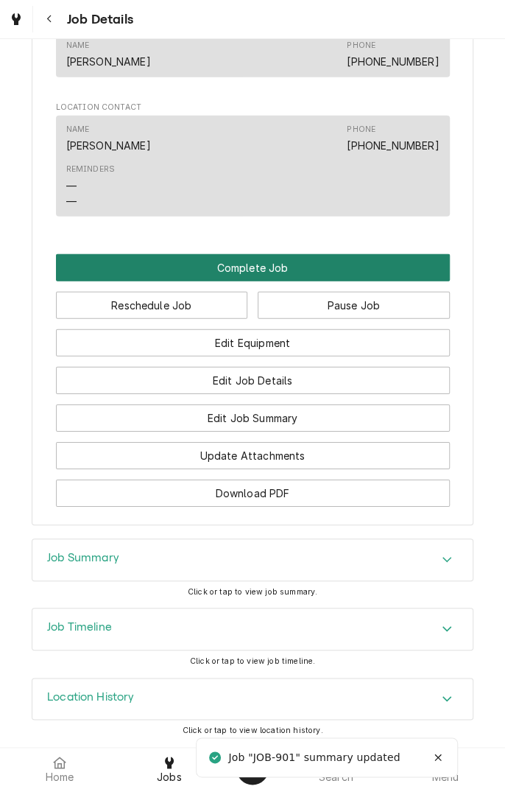
click at [293, 278] on button "Complete Job" at bounding box center [253, 267] width 394 height 27
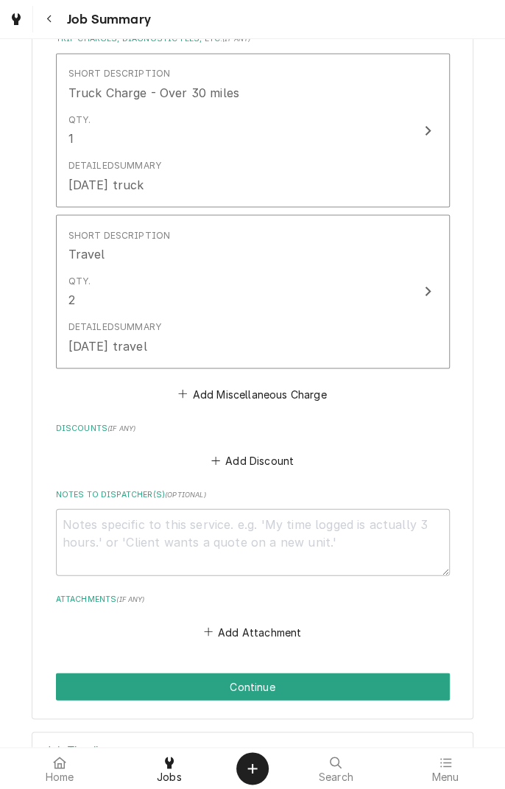
scroll to position [793, 0]
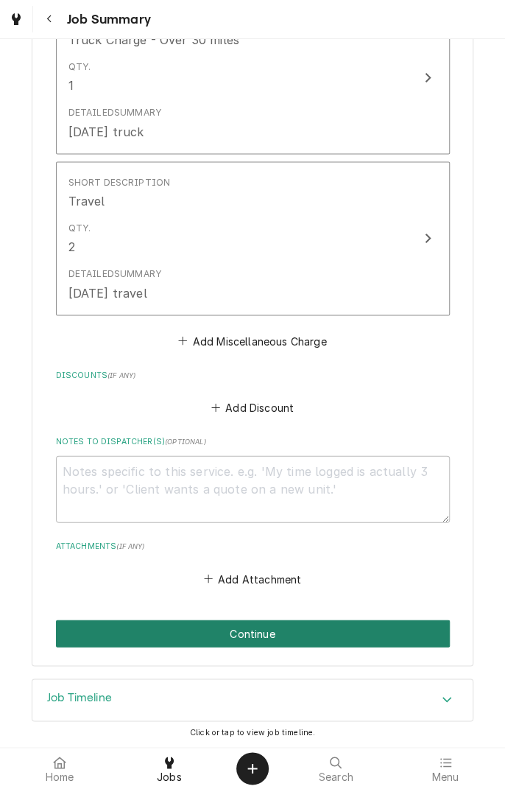
click at [289, 636] on button "Continue" at bounding box center [253, 632] width 394 height 27
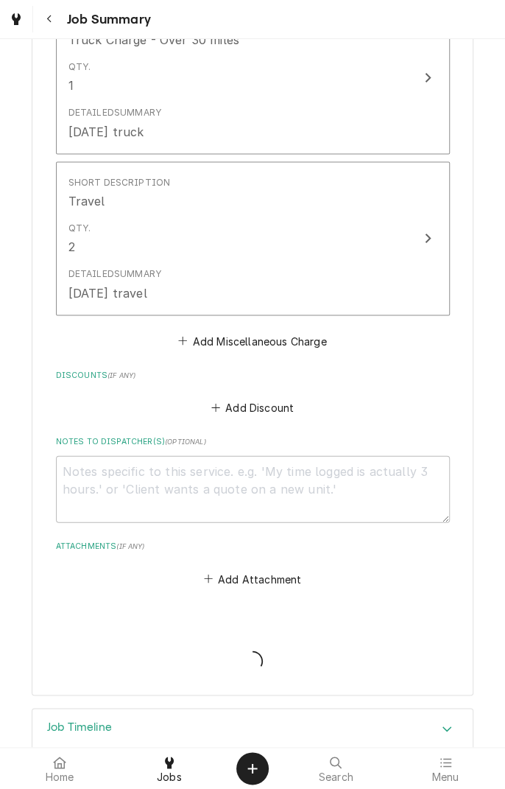
type textarea "x"
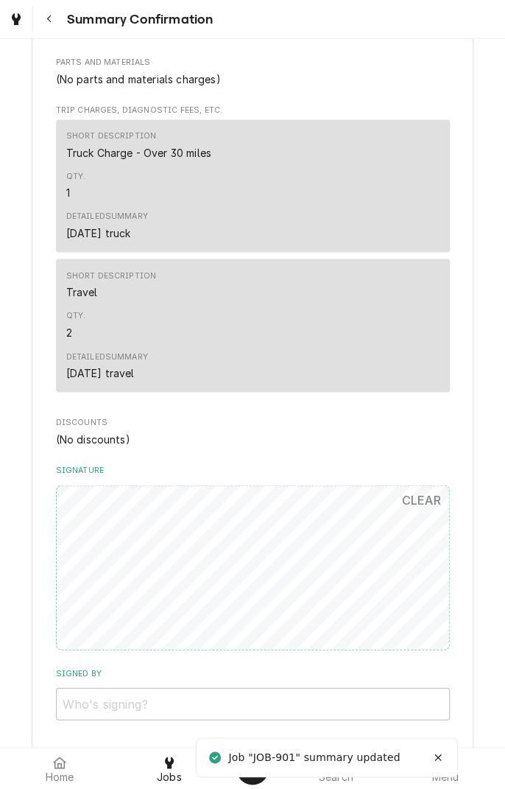
scroll to position [790, 0]
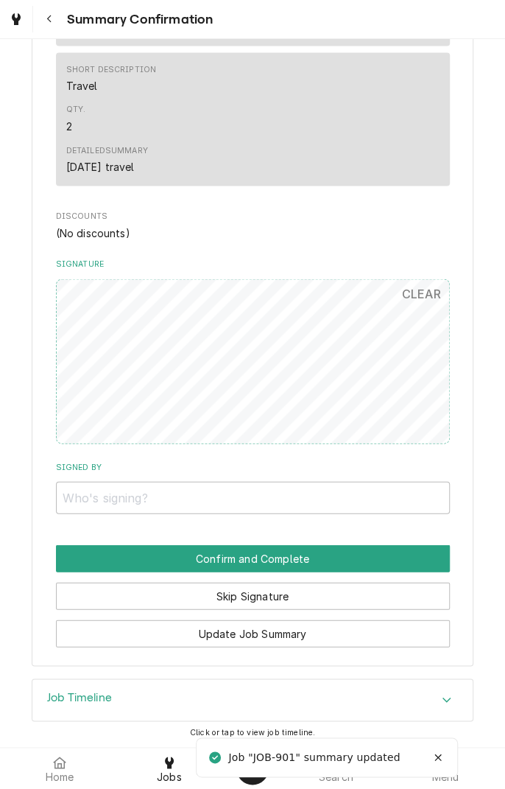
click at [331, 498] on input "Signed By" at bounding box center [253, 497] width 394 height 32
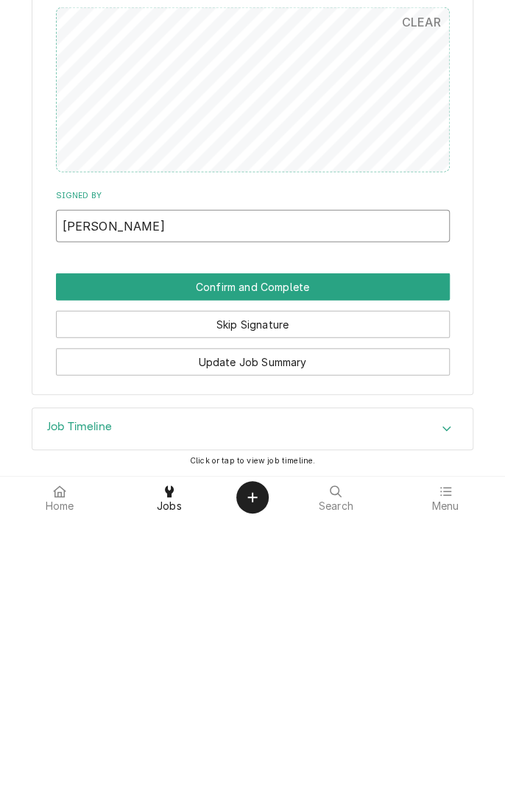
type input "[PERSON_NAME]"
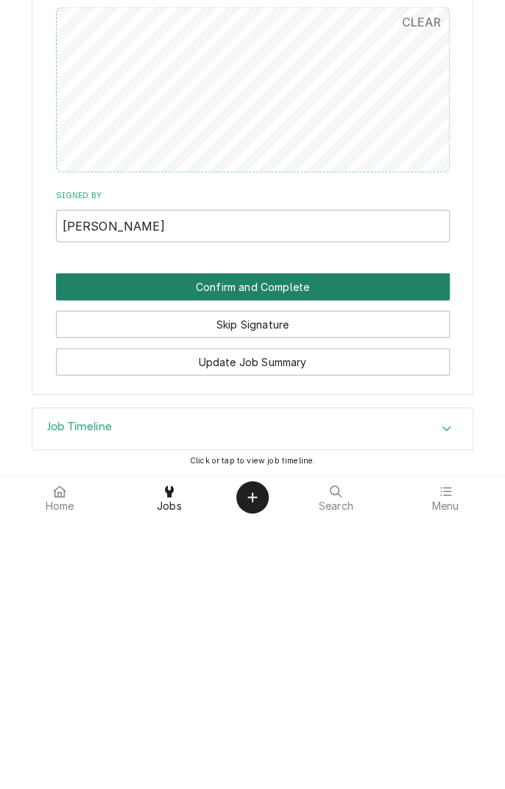
click at [298, 560] on button "Confirm and Complete" at bounding box center [253, 557] width 394 height 27
